Goal: Check status

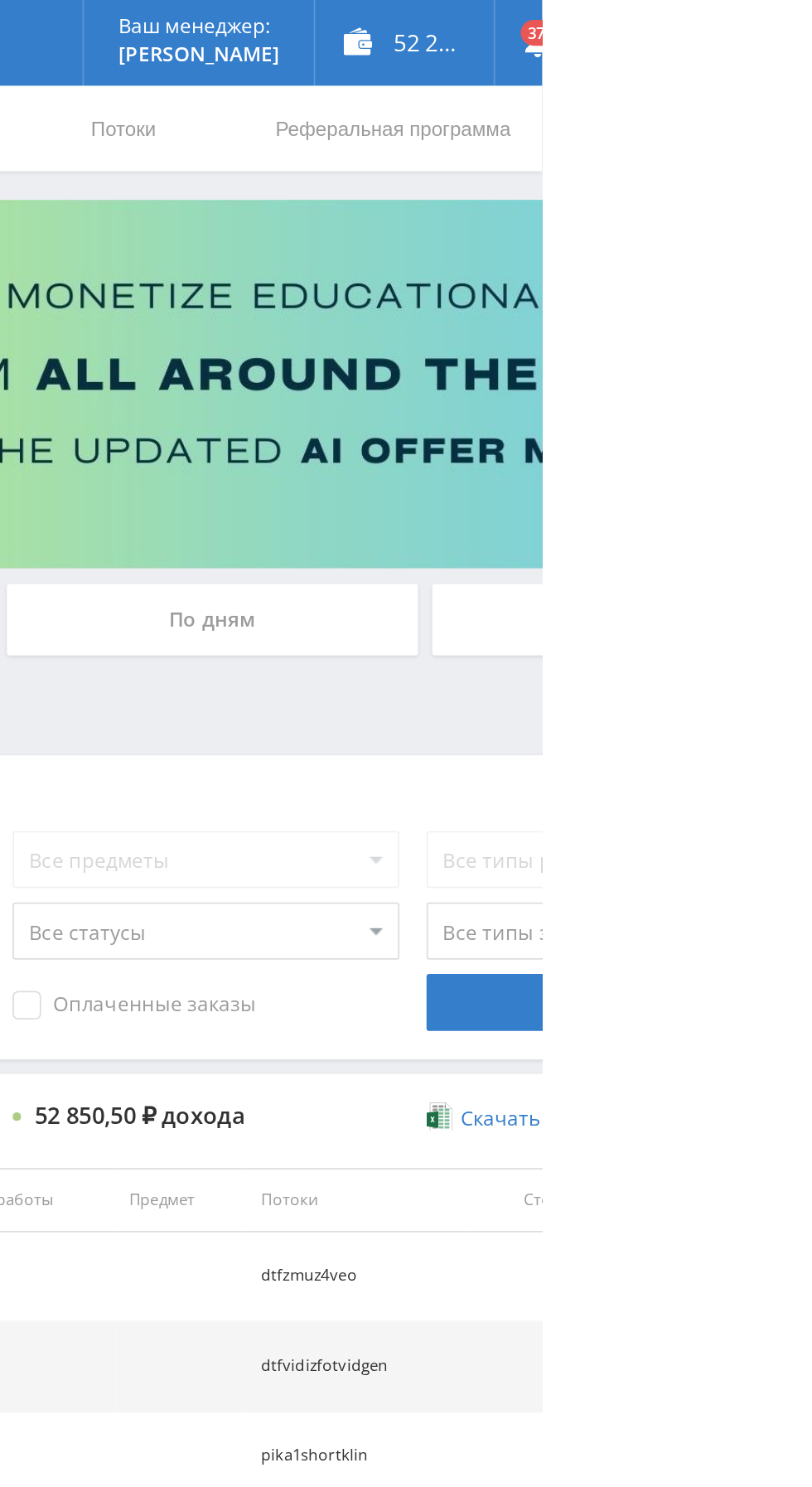
click at [587, 345] on div "По дням" at bounding box center [621, 359] width 239 height 42
click at [0, 0] on input "По дням" at bounding box center [0, 0] width 0 height 0
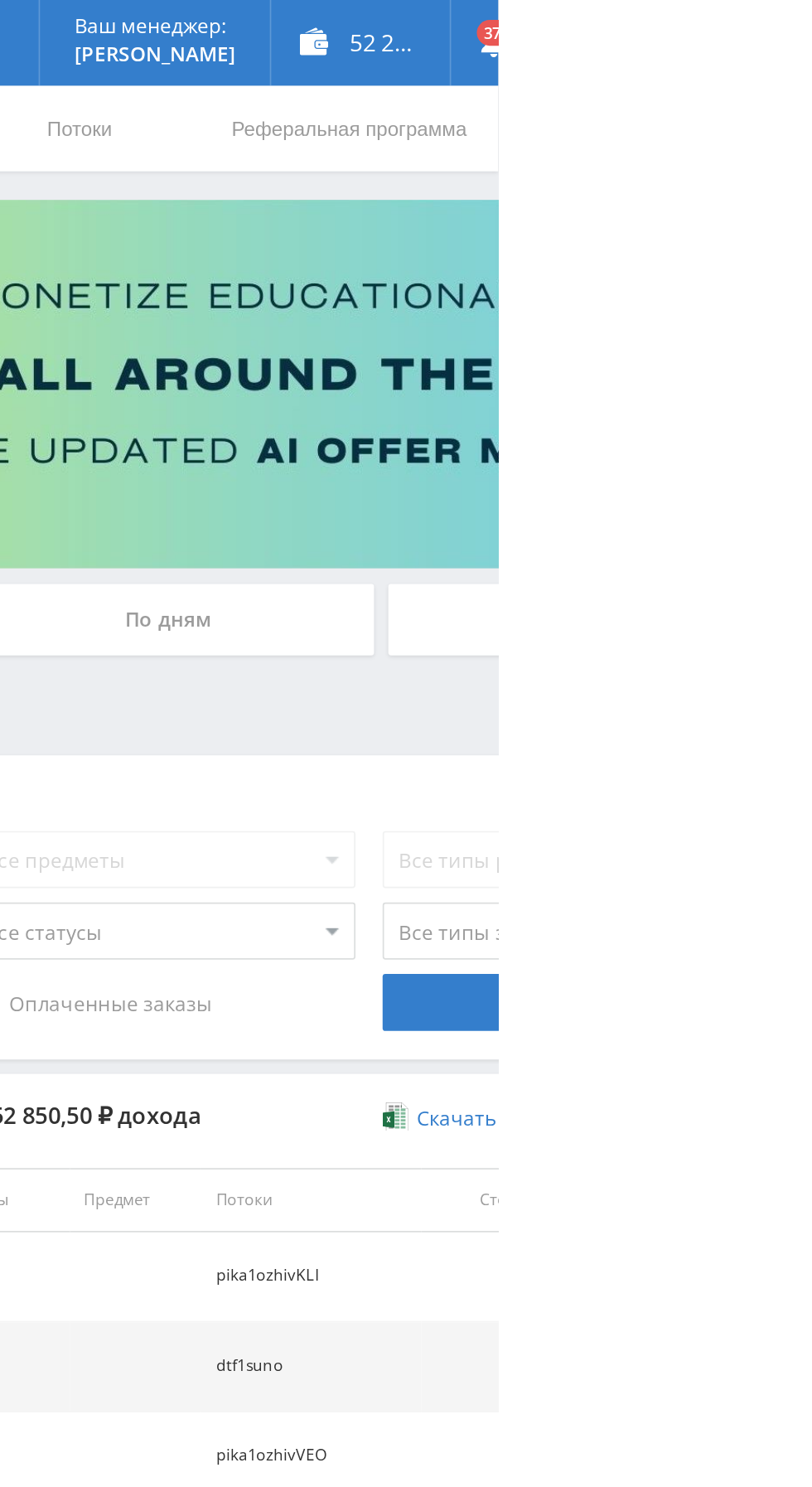
click at [608, 365] on div "По дням" at bounding box center [621, 359] width 239 height 42
click at [0, 0] on input "По дням" at bounding box center [0, 0] width 0 height 0
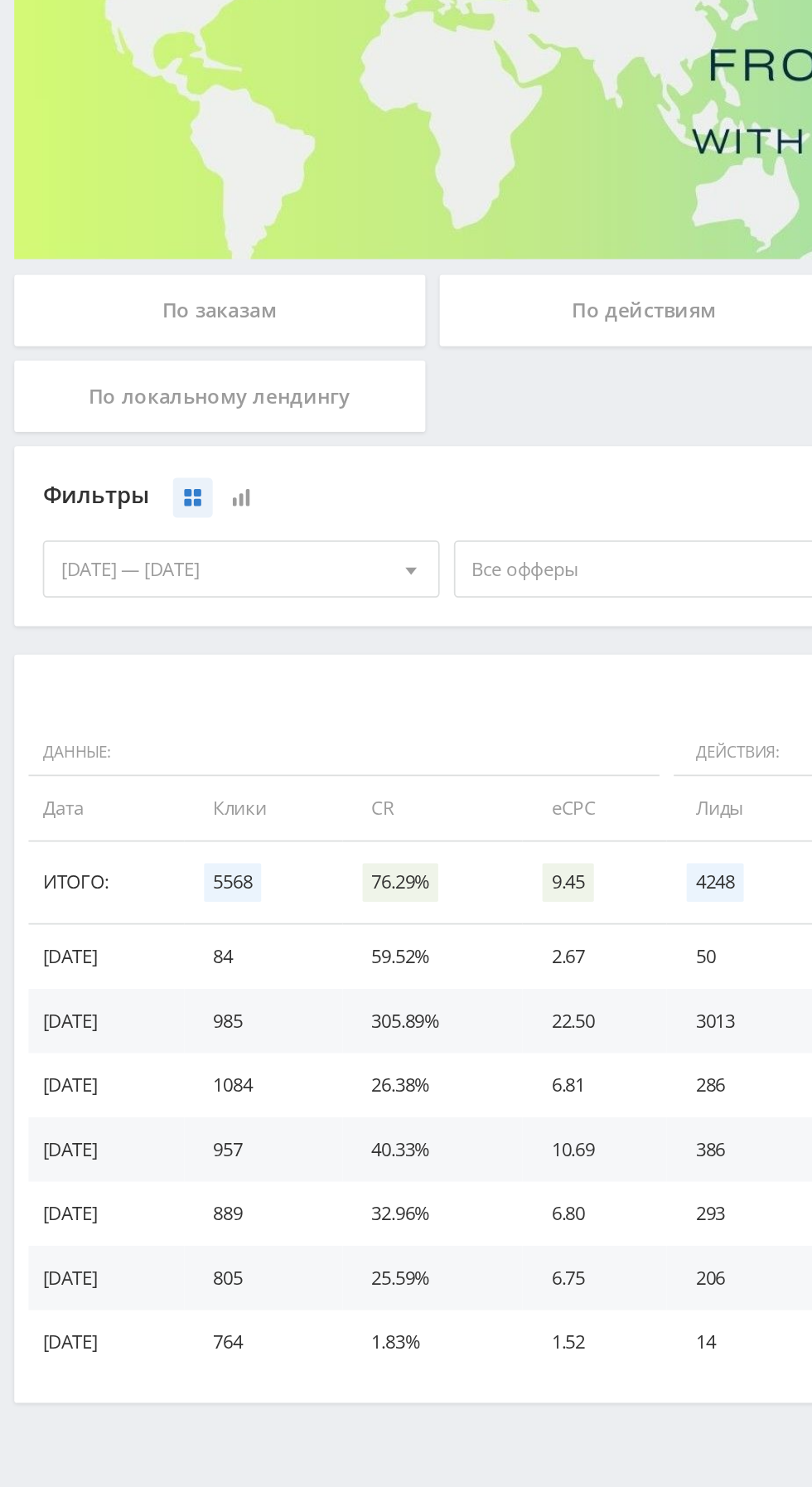
click at [186, 348] on div "По заказам" at bounding box center [127, 359] width 239 height 42
click at [0, 0] on input "По заказам" at bounding box center [0, 0] width 0 height 0
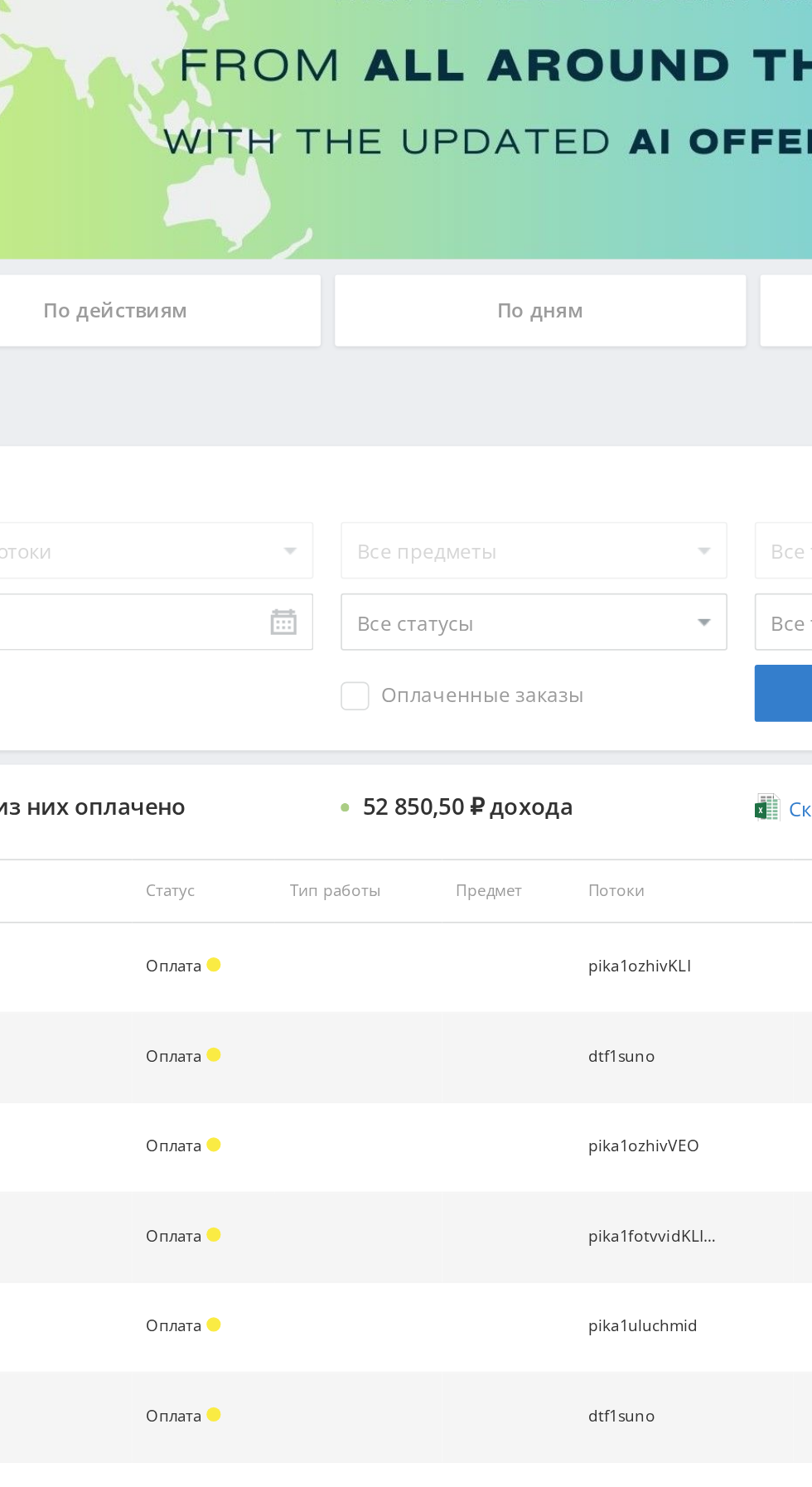
click at [692, 549] on select "Все статусы В аукционе В работе На гарантии Завершен Возврат Черновик" at bounding box center [616, 540] width 224 height 33
select select "3"
click at [505, 524] on select "Все статусы В аукционе В работе На гарантии Завершен Возврат Черновик" at bounding box center [616, 540] width 224 height 33
